Goal: Use online tool/utility: Utilize a website feature to perform a specific function

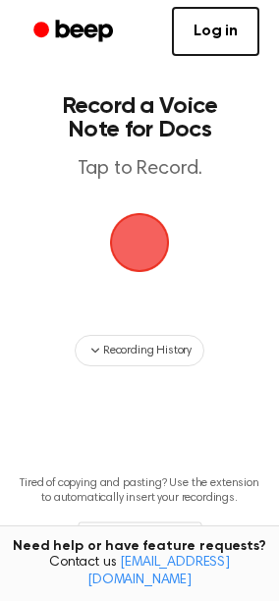
click at [113, 236] on span "button" at bounding box center [140, 243] width 60 height 60
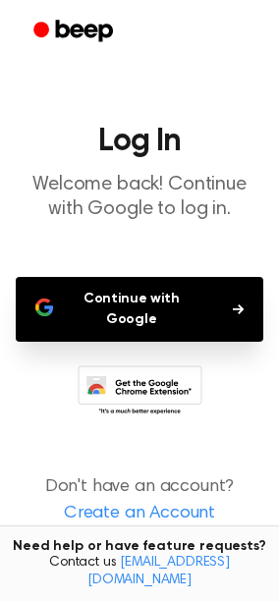
click at [168, 288] on button "Continue with Google" at bounding box center [139, 309] width 247 height 65
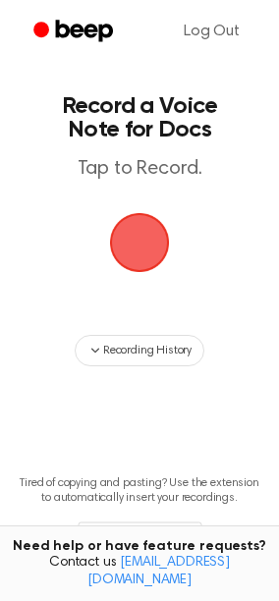
click at [145, 234] on span "button" at bounding box center [139, 242] width 73 height 73
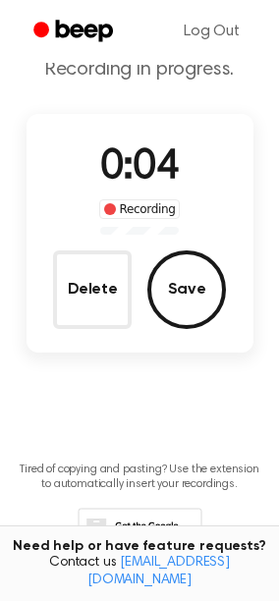
scroll to position [75, 0]
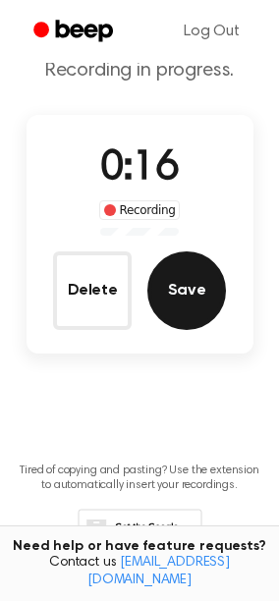
click at [200, 269] on button "Save" at bounding box center [186, 290] width 79 height 79
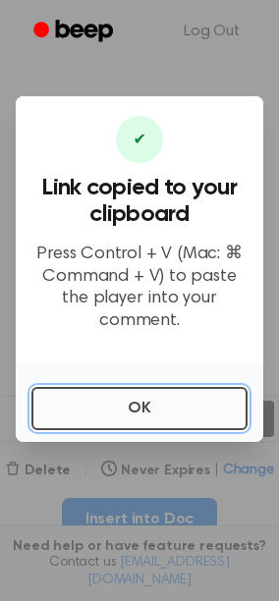
click at [141, 398] on button "OK" at bounding box center [139, 408] width 216 height 43
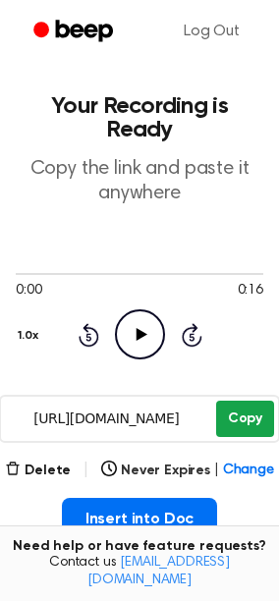
click at [232, 401] on button "Copy" at bounding box center [245, 419] width 58 height 36
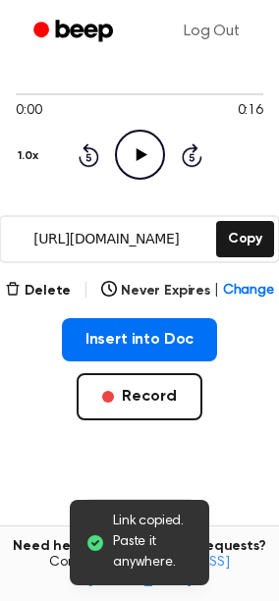
scroll to position [182, 0]
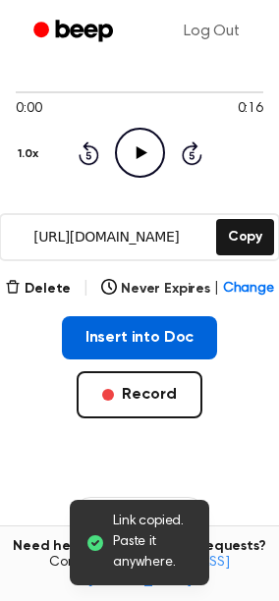
click at [173, 316] on button "Insert into Doc" at bounding box center [140, 337] width 156 height 43
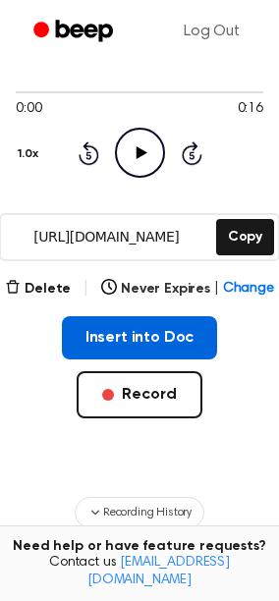
click at [102, 316] on button "Insert into Doc" at bounding box center [140, 337] width 156 height 43
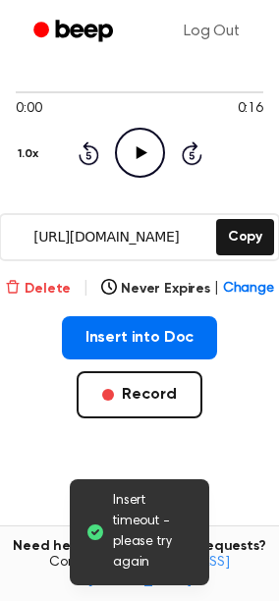
click at [43, 279] on button "Delete" at bounding box center [38, 289] width 66 height 21
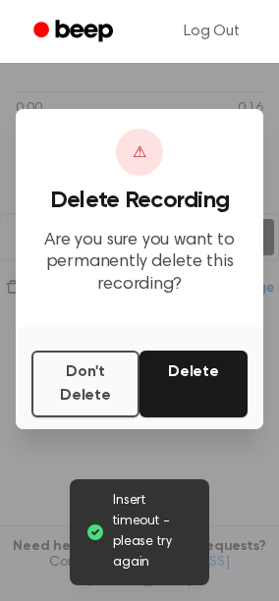
click at [165, 346] on div "Don't Delete Delete" at bounding box center [139, 378] width 247 height 102
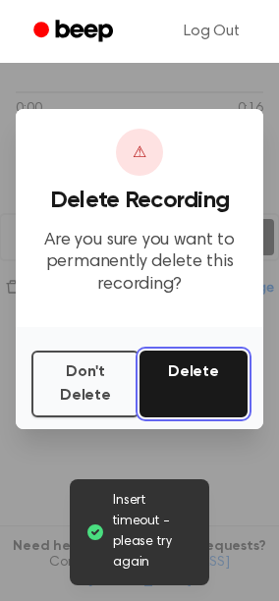
click at [184, 386] on button "Delete" at bounding box center [193, 384] width 108 height 67
